Goal: Complete application form: Complete application form

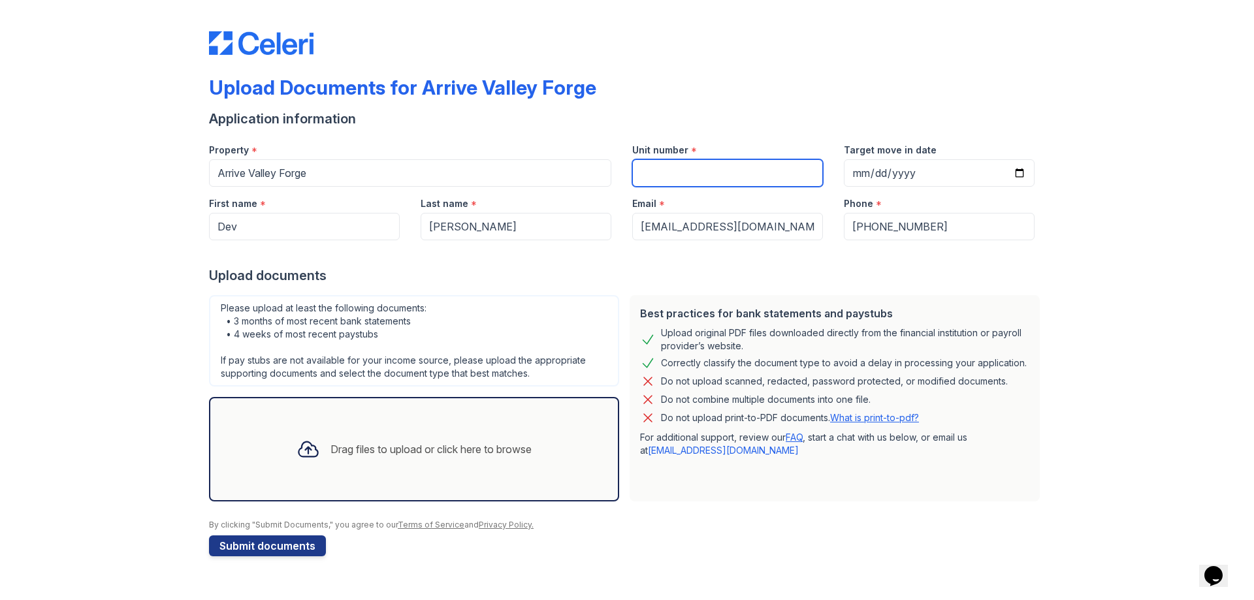
click at [670, 183] on input "Unit number" at bounding box center [727, 172] width 191 height 27
click at [708, 170] on input "Unit number" at bounding box center [727, 172] width 191 height 27
type input "8"
type input "8313"
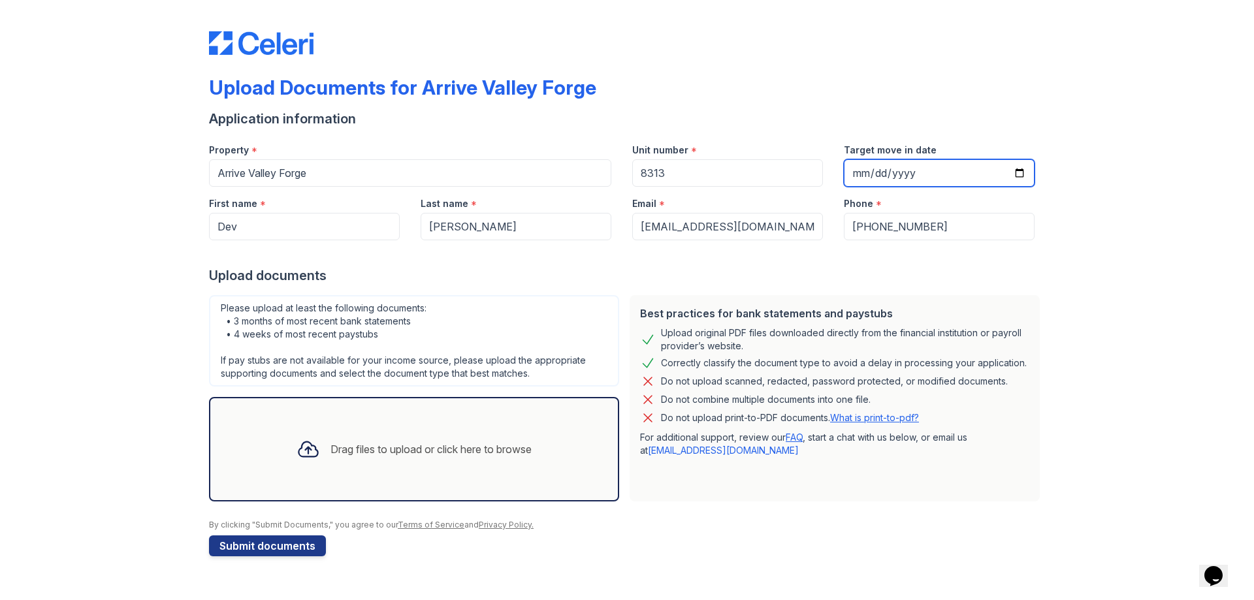
click at [938, 169] on input "Target move in date" at bounding box center [939, 172] width 191 height 27
click at [1017, 174] on input "Target move in date" at bounding box center [939, 172] width 191 height 27
type input "2025-09-12"
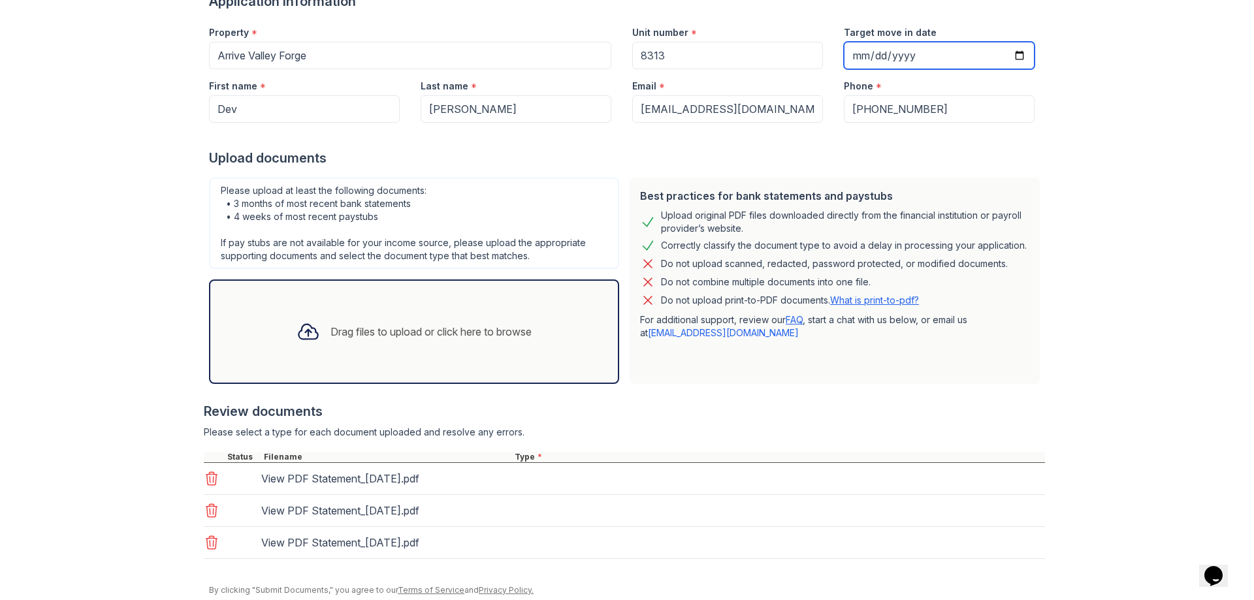
scroll to position [165, 0]
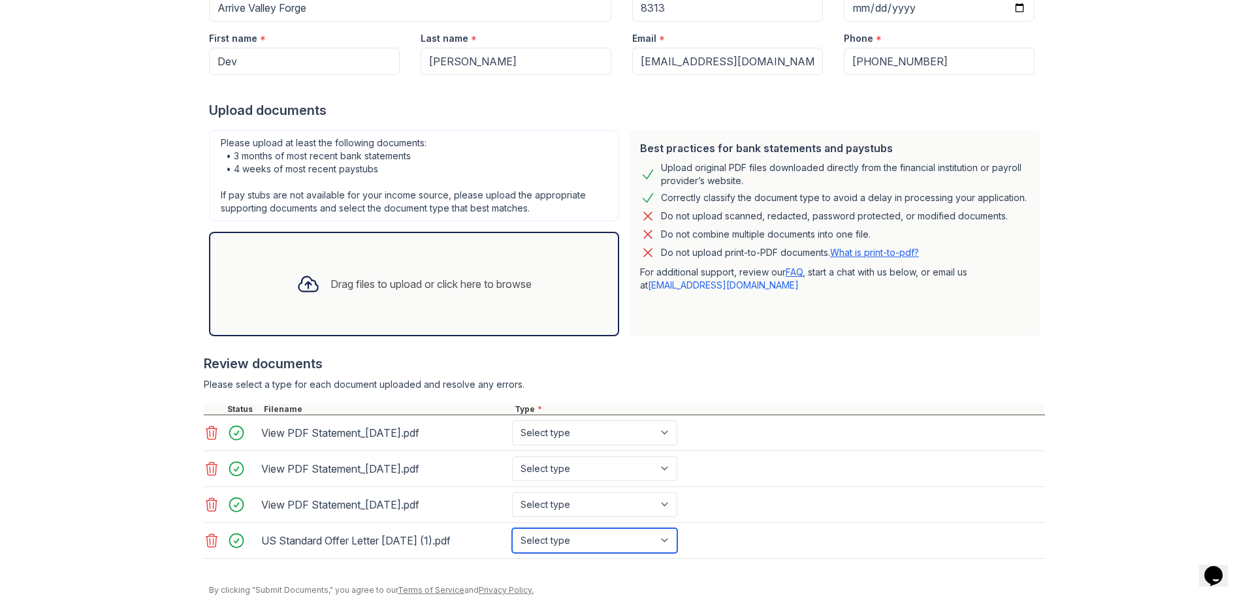
click at [565, 541] on select "Select type Paystub Bank Statement Offer Letter Tax Documents Benefit Award Let…" at bounding box center [594, 540] width 165 height 25
select select "offer_letter"
click at [512, 528] on select "Select type Paystub Bank Statement Offer Letter Tax Documents Benefit Award Let…" at bounding box center [594, 540] width 165 height 25
click at [551, 503] on select "Select type Paystub Bank Statement Offer Letter Tax Documents Benefit Award Let…" at bounding box center [594, 505] width 165 height 25
select select "bank_statement"
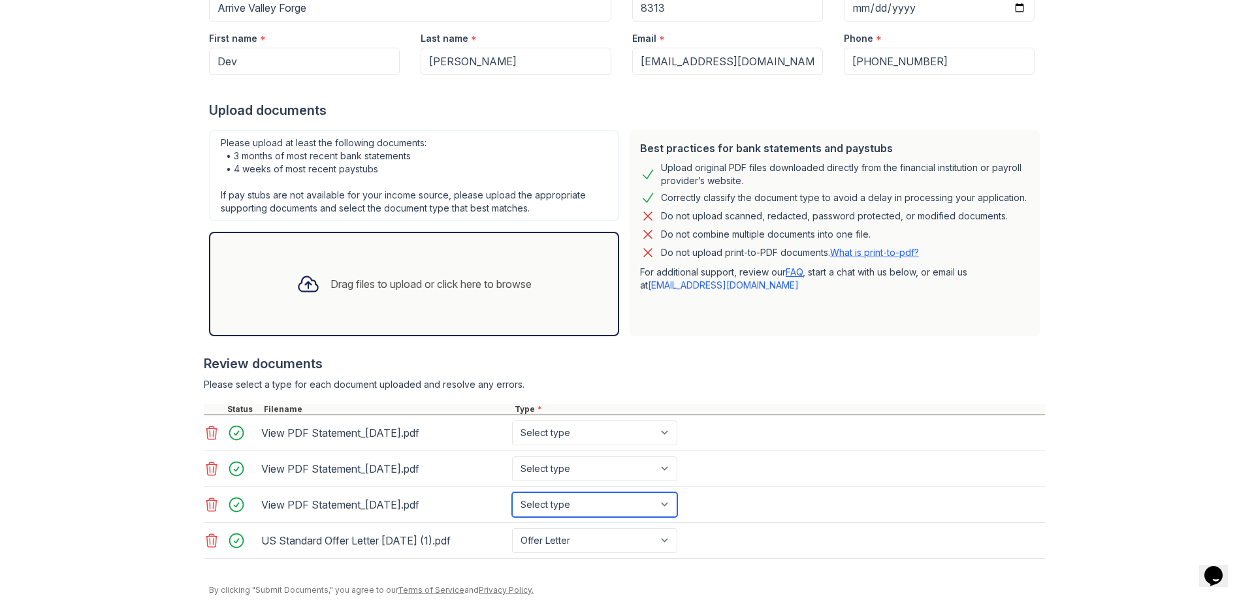
click at [512, 493] on select "Select type Paystub Bank Statement Offer Letter Tax Documents Benefit Award Let…" at bounding box center [594, 505] width 165 height 25
click at [555, 477] on select "Select type Paystub Bank Statement Offer Letter Tax Documents Benefit Award Let…" at bounding box center [594, 469] width 165 height 25
select select "bank_statement"
click at [512, 457] on select "Select type Paystub Bank Statement Offer Letter Tax Documents Benefit Award Let…" at bounding box center [594, 469] width 165 height 25
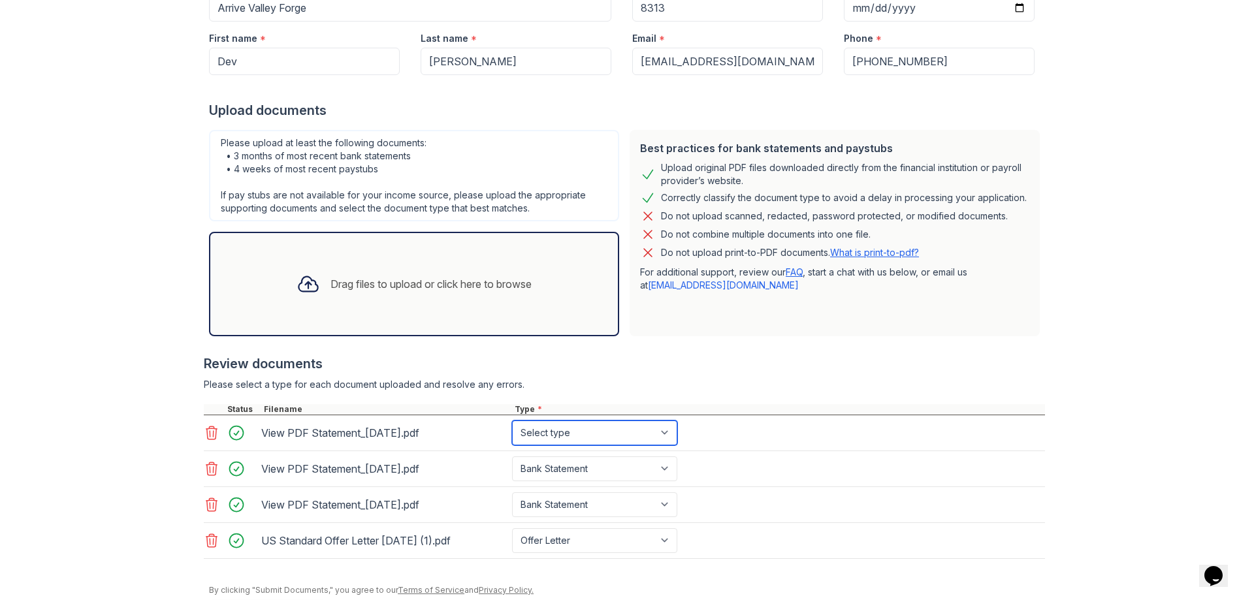
click at [549, 442] on select "Select type Paystub Bank Statement Offer Letter Tax Documents Benefit Award Let…" at bounding box center [594, 433] width 165 height 25
select select "bank_statement"
click at [512, 421] on select "Select type Paystub Bank Statement Offer Letter Tax Documents Benefit Award Let…" at bounding box center [594, 433] width 165 height 25
click at [685, 338] on div "Best practices for bank statements and paystubs Upload original PDF files downl…" at bounding box center [834, 233] width 421 height 217
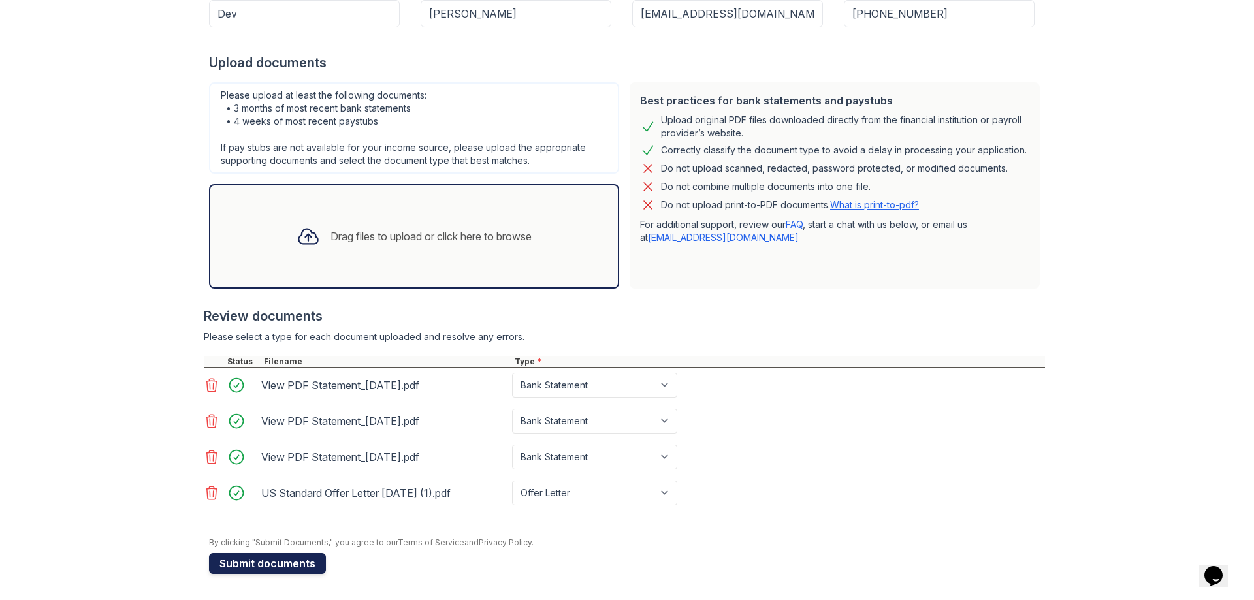
click at [238, 560] on button "Submit documents" at bounding box center [267, 563] width 117 height 21
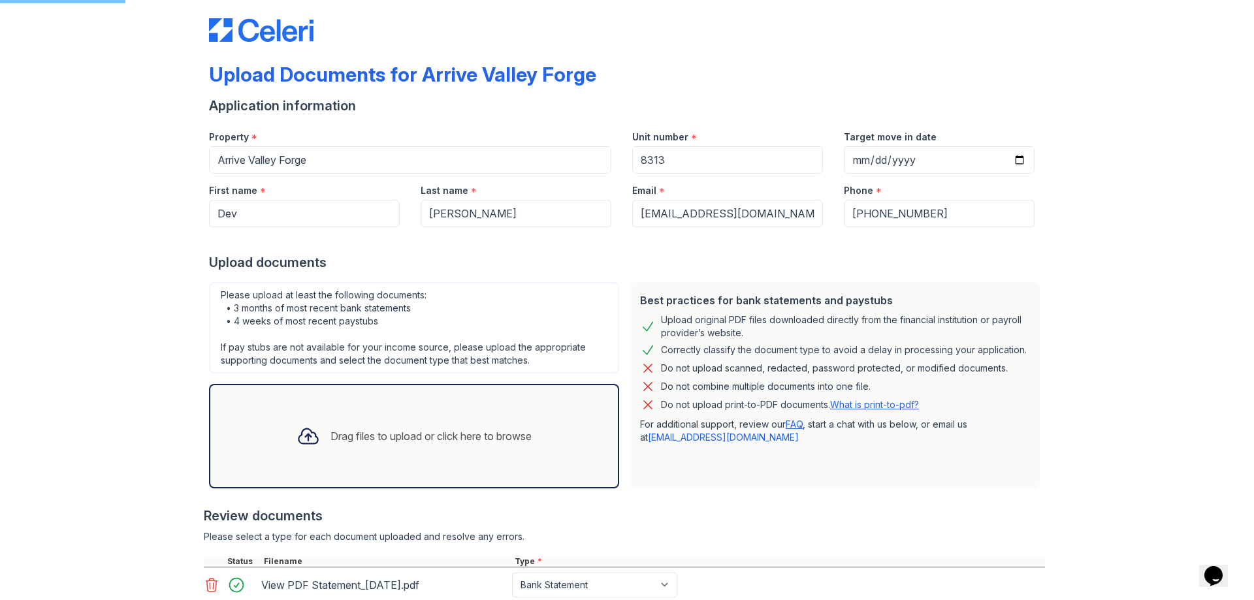
scroll to position [0, 0]
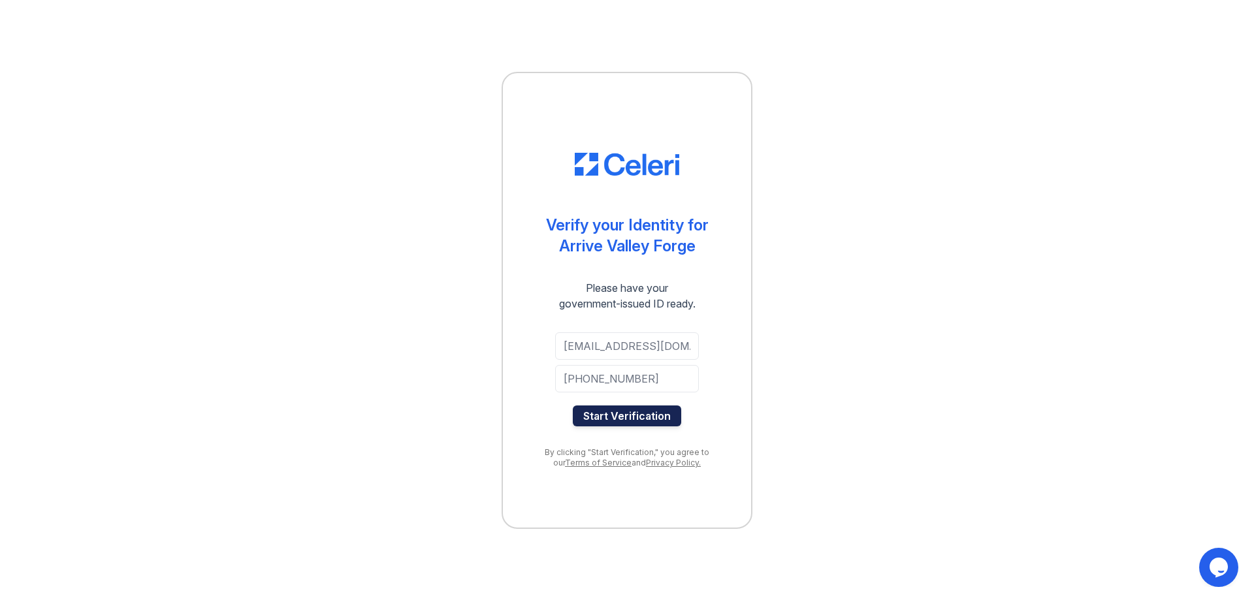
click at [621, 419] on button "Start Verification" at bounding box center [627, 416] width 108 height 21
